Goal: Information Seeking & Learning: Check status

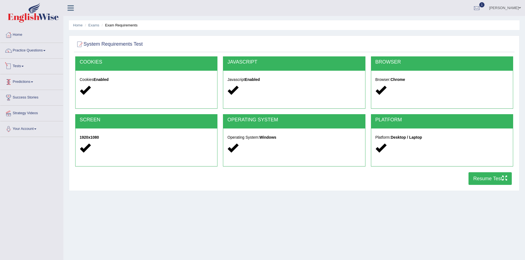
click at [20, 70] on link "Tests" at bounding box center [31, 66] width 63 height 14
click at [26, 78] on link "Take Practice Sectional Test" at bounding box center [36, 79] width 52 height 10
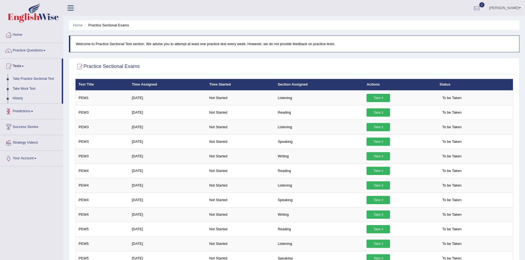
click at [32, 115] on link "Predictions" at bounding box center [31, 111] width 63 height 14
click at [18, 65] on link "Tests" at bounding box center [31, 66] width 63 height 14
click at [23, 67] on link "Tests" at bounding box center [30, 66] width 61 height 14
click at [23, 67] on link "Tests" at bounding box center [31, 66] width 63 height 14
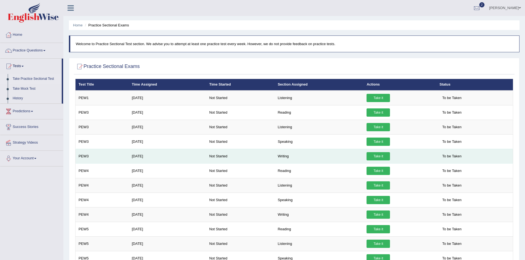
drag, startPoint x: 291, startPoint y: 153, endPoint x: 371, endPoint y: 153, distance: 79.3
click at [371, 153] on tr "PEW3 Sep 24, 2025 Not Started Writing Take it To be Taken" at bounding box center [293, 156] width 437 height 15
click at [371, 153] on link "Take it" at bounding box center [377, 156] width 23 height 8
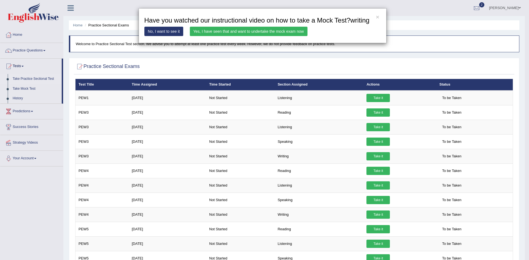
click at [256, 30] on link "Yes, I have seen that and want to undertake the mock exam now" at bounding box center [249, 31] width 118 height 9
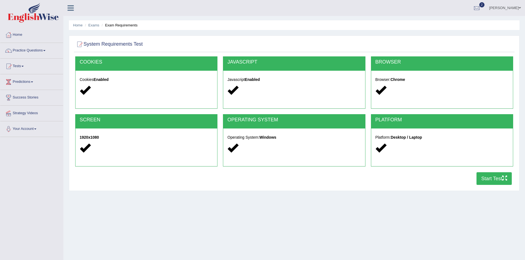
click at [485, 179] on button "Start Test" at bounding box center [493, 178] width 35 height 13
click at [479, 9] on div at bounding box center [476, 8] width 8 height 8
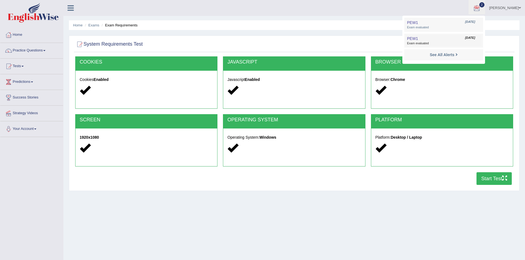
click at [448, 41] on span "Exam evaluated" at bounding box center [443, 43] width 73 height 4
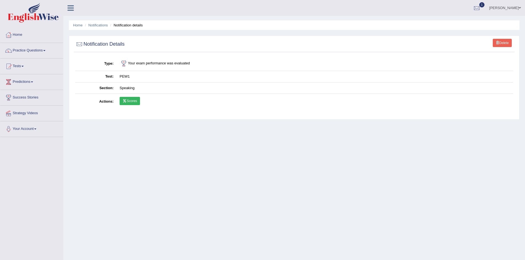
click at [132, 99] on link "Scores" at bounding box center [130, 101] width 20 height 8
click at [477, 9] on div at bounding box center [476, 8] width 8 height 8
click at [432, 39] on strong "See All Alerts" at bounding box center [442, 39] width 25 height 4
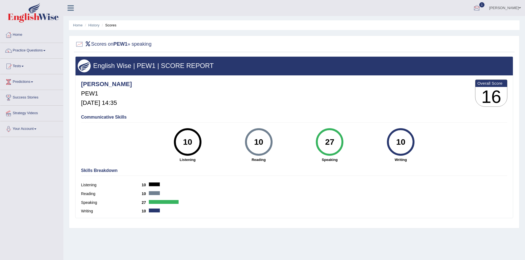
click at [478, 9] on div at bounding box center [476, 8] width 8 height 8
click at [444, 29] on span "Exam evaluated" at bounding box center [443, 27] width 73 height 4
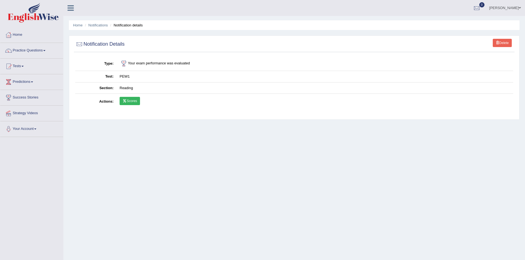
click at [128, 98] on link "Scores" at bounding box center [130, 101] width 20 height 8
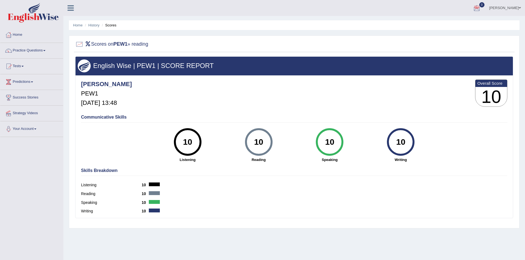
click at [476, 9] on div at bounding box center [476, 8] width 8 height 8
click at [452, 23] on strong "See All Alerts" at bounding box center [442, 23] width 25 height 4
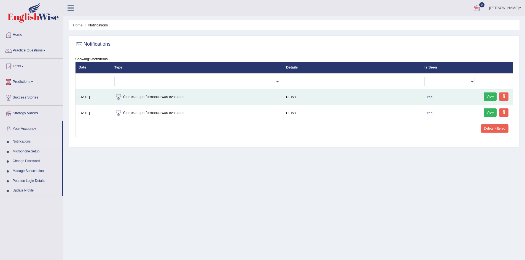
click at [494, 96] on link "View" at bounding box center [490, 97] width 13 height 8
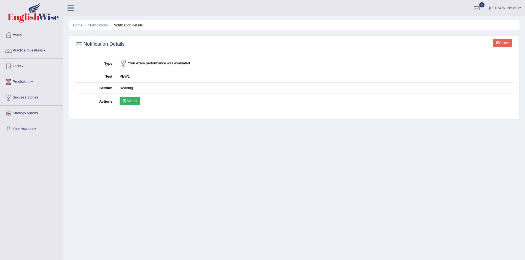
click at [128, 99] on link "Scores" at bounding box center [130, 101] width 20 height 8
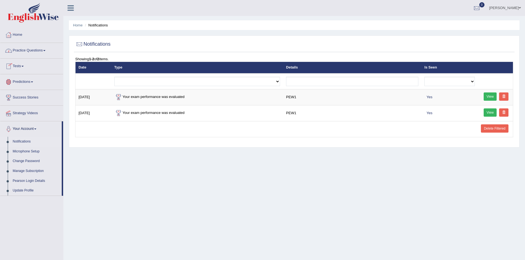
click at [20, 67] on link "Tests" at bounding box center [31, 66] width 63 height 14
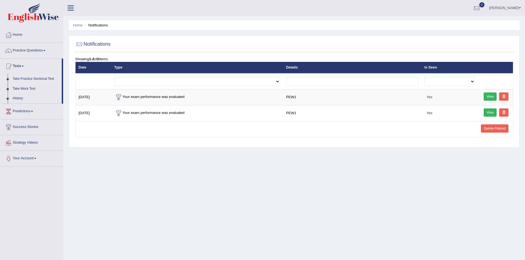
click at [23, 79] on link "Take Practice Sectional Test" at bounding box center [36, 79] width 52 height 10
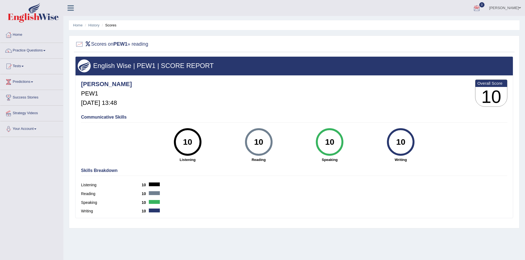
click at [488, 84] on b "Overall Score" at bounding box center [491, 83] width 28 height 5
drag, startPoint x: 488, startPoint y: 84, endPoint x: 449, endPoint y: 84, distance: 38.6
click at [449, 84] on div "Dominik PEW1 Sep 29, 2025, 13:48 Overall Score 10" at bounding box center [294, 94] width 429 height 33
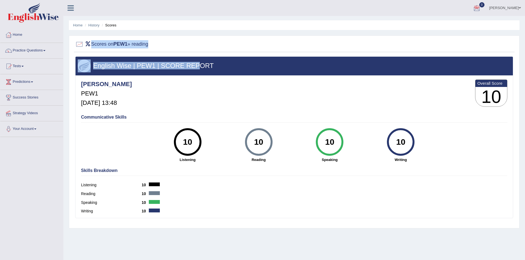
drag, startPoint x: 86, startPoint y: 42, endPoint x: 209, endPoint y: 57, distance: 123.6
click at [209, 57] on div "Scores on PEW1 » reading English Wise | PEW1 | SCORE REPORT Dominik PEW1 Sep 29…" at bounding box center [294, 132] width 450 height 193
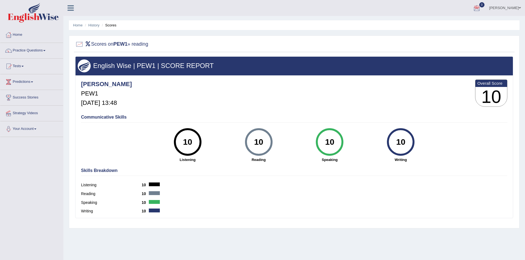
click at [319, 72] on div "English Wise | PEW1 | SCORE REPORT" at bounding box center [293, 66] width 437 height 18
click at [476, 7] on div at bounding box center [476, 8] width 8 height 8
click at [449, 22] on strong "See All Alerts" at bounding box center [442, 23] width 25 height 4
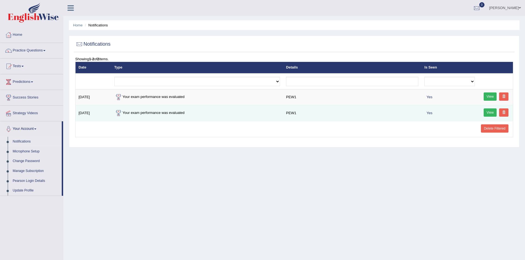
click at [365, 110] on td "PEW1" at bounding box center [352, 113] width 138 height 16
click at [492, 114] on link "View" at bounding box center [490, 113] width 13 height 8
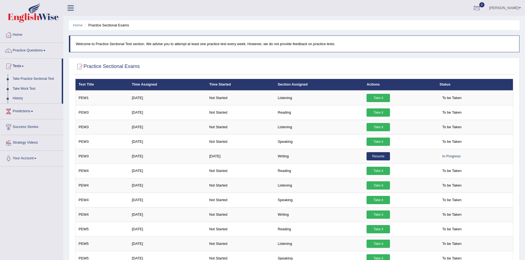
click at [477, 10] on div at bounding box center [476, 8] width 8 height 8
click at [445, 20] on link "See All Alerts" at bounding box center [443, 23] width 31 height 6
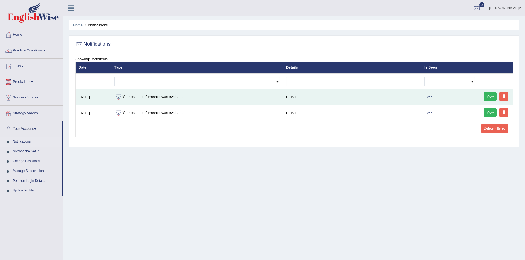
click at [280, 95] on td "Your exam performance was evaluated" at bounding box center [197, 97] width 172 height 16
click at [486, 96] on link "View" at bounding box center [490, 97] width 13 height 8
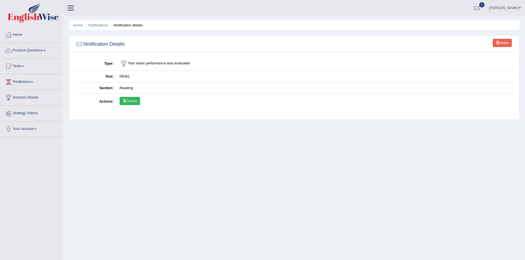
click at [134, 101] on link "Scores" at bounding box center [130, 101] width 20 height 8
click at [480, 10] on div at bounding box center [476, 8] width 8 height 8
click at [457, 22] on icon at bounding box center [456, 23] width 2 height 4
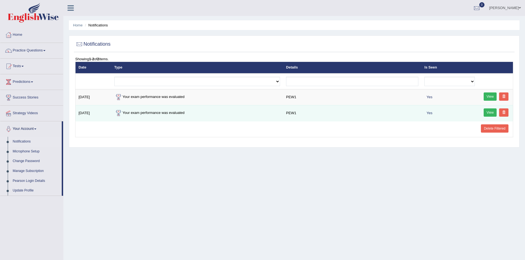
click at [485, 112] on link "View" at bounding box center [490, 113] width 13 height 8
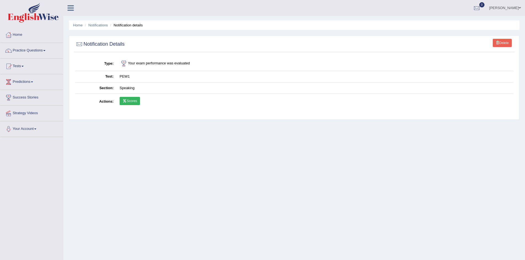
click at [133, 98] on link "Scores" at bounding box center [130, 101] width 20 height 8
click at [33, 10] on img at bounding box center [33, 13] width 51 height 20
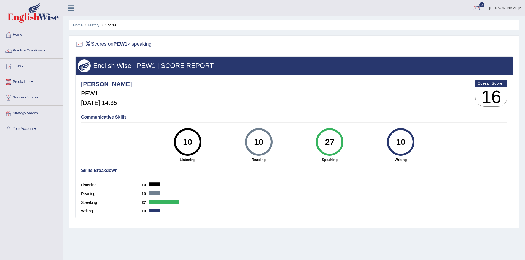
click at [477, 7] on div at bounding box center [476, 8] width 8 height 8
click at [453, 22] on strong "See All Alerts" at bounding box center [442, 23] width 25 height 4
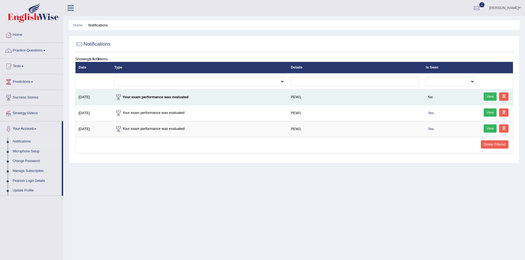
click at [484, 99] on link "View" at bounding box center [490, 97] width 13 height 8
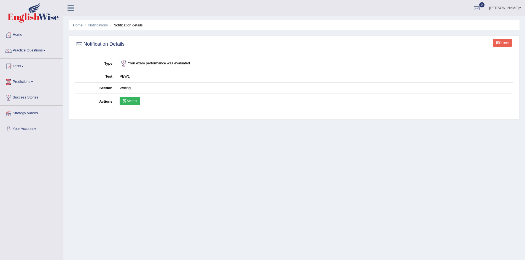
click at [130, 101] on link "Scores" at bounding box center [130, 101] width 20 height 8
